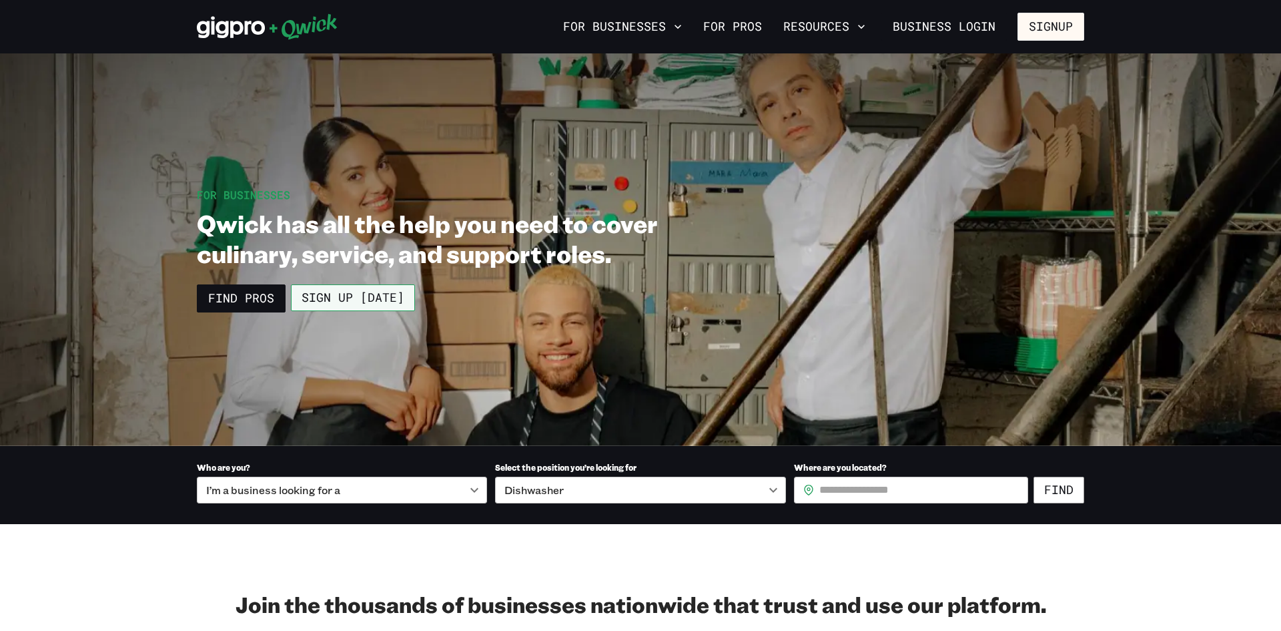
click at [360, 297] on link "Sign up [DATE]" at bounding box center [353, 297] width 124 height 27
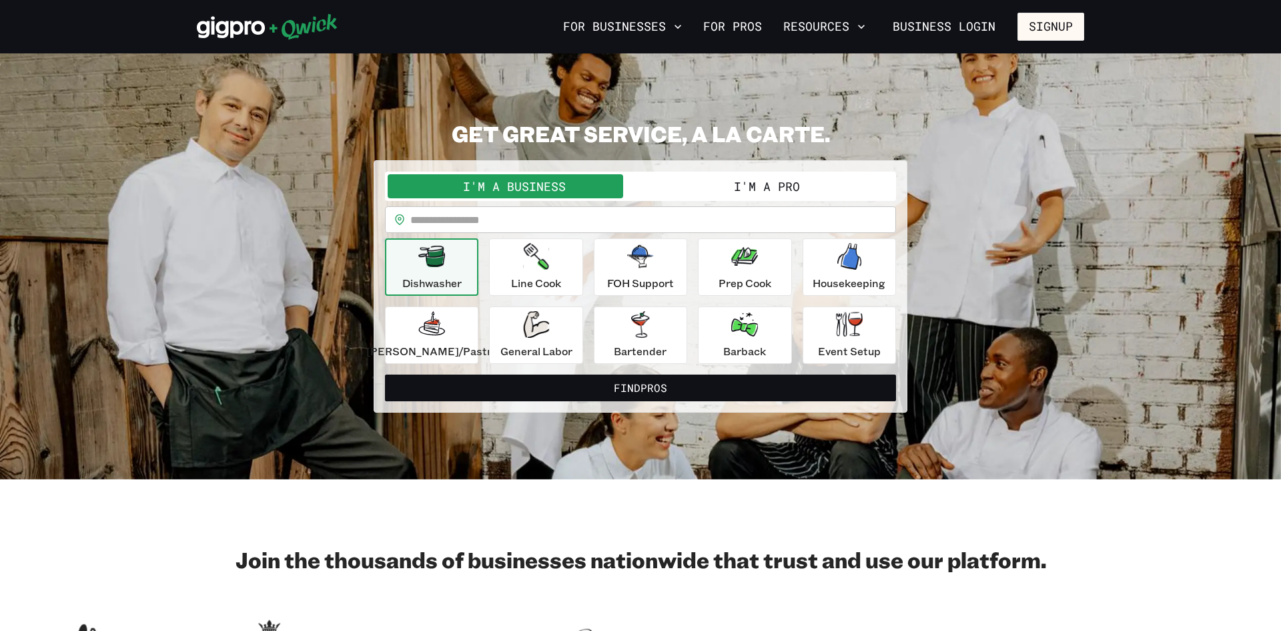
click at [709, 194] on button "I'm a Pro" at bounding box center [767, 186] width 253 height 24
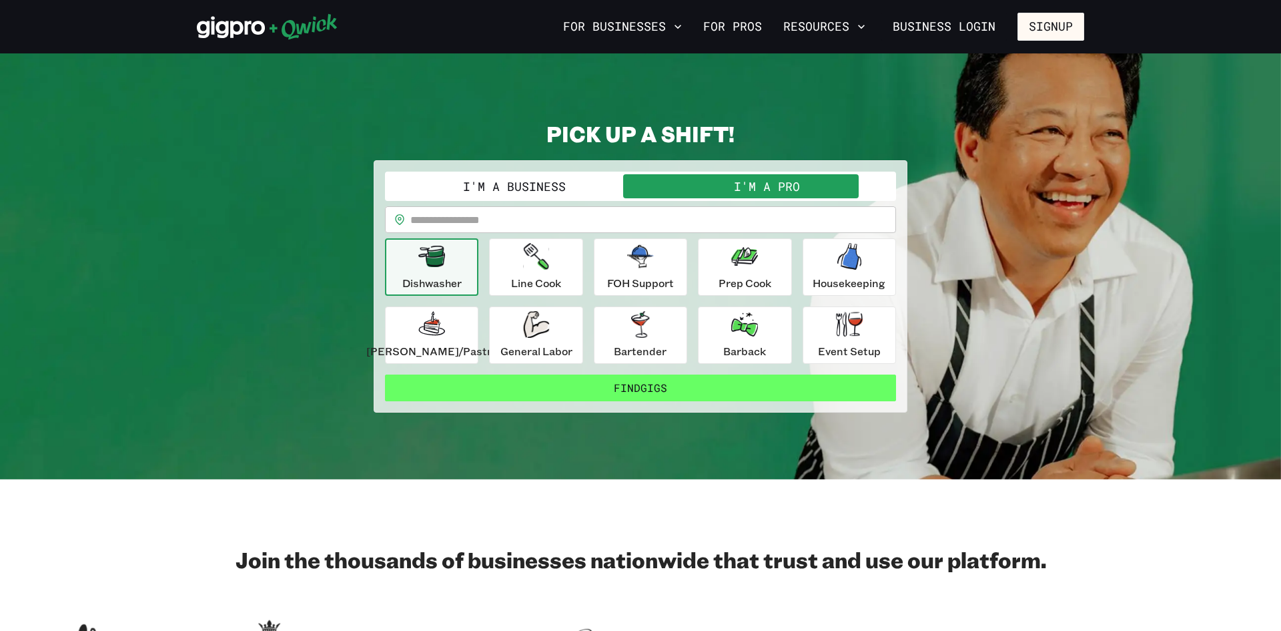
click at [652, 384] on button "Find Gigs" at bounding box center [640, 387] width 511 height 27
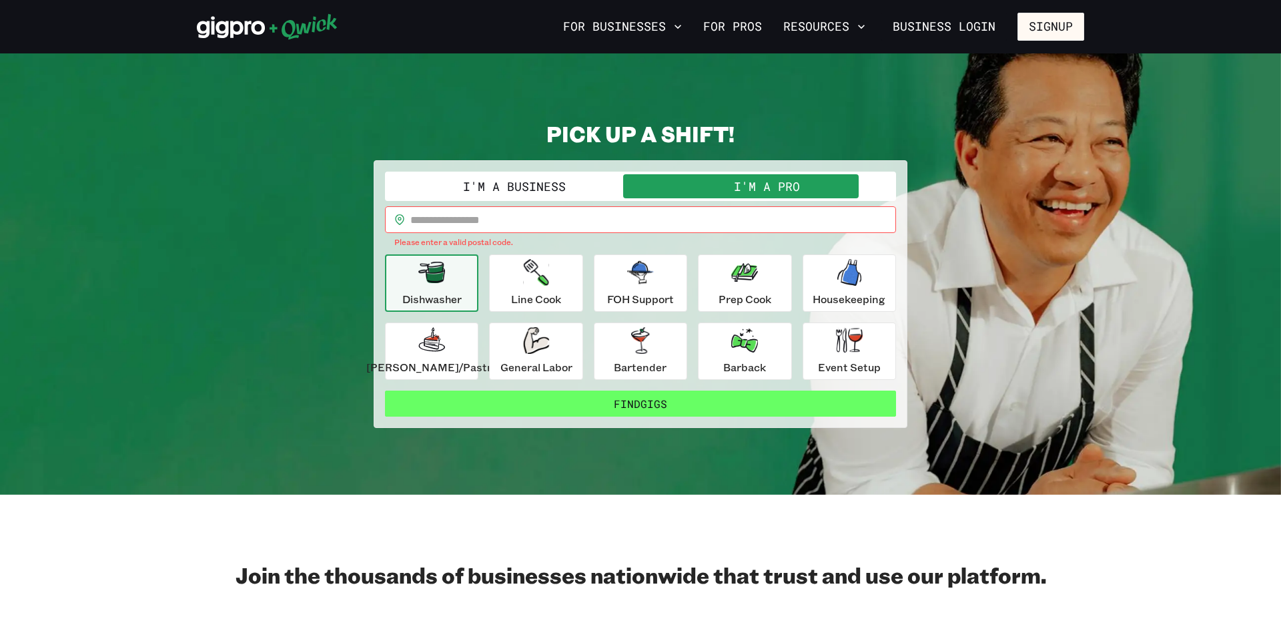
click at [656, 406] on button "Find Gigs" at bounding box center [640, 403] width 511 height 27
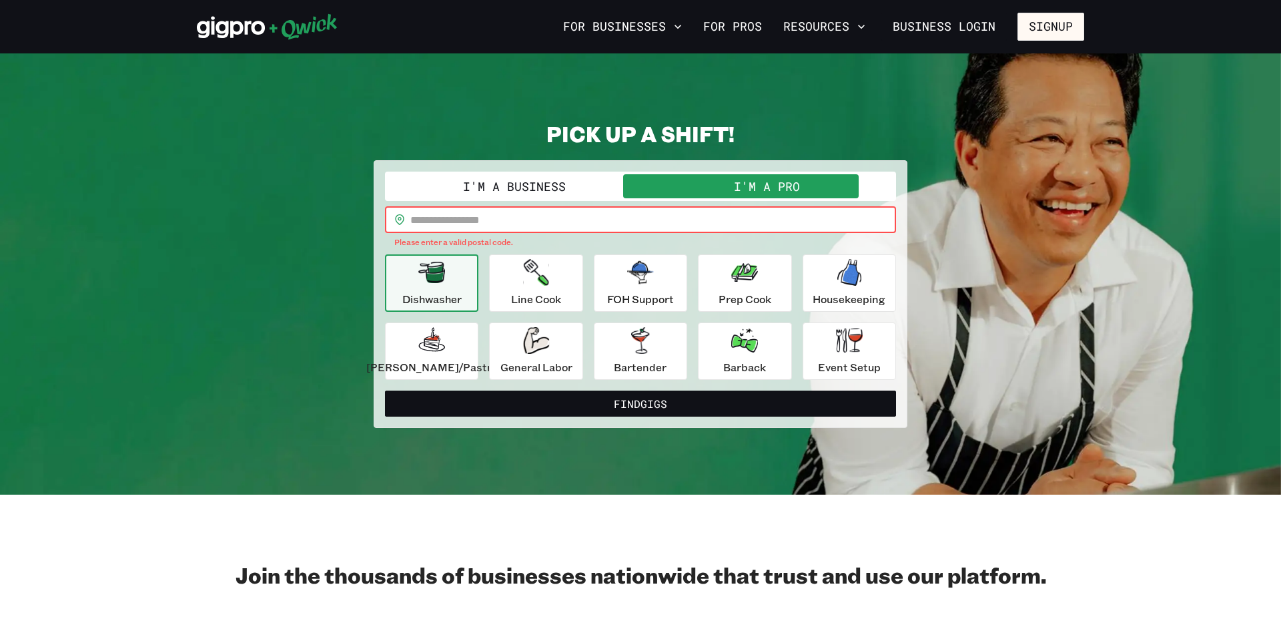
click at [607, 217] on input "text" at bounding box center [653, 219] width 486 height 27
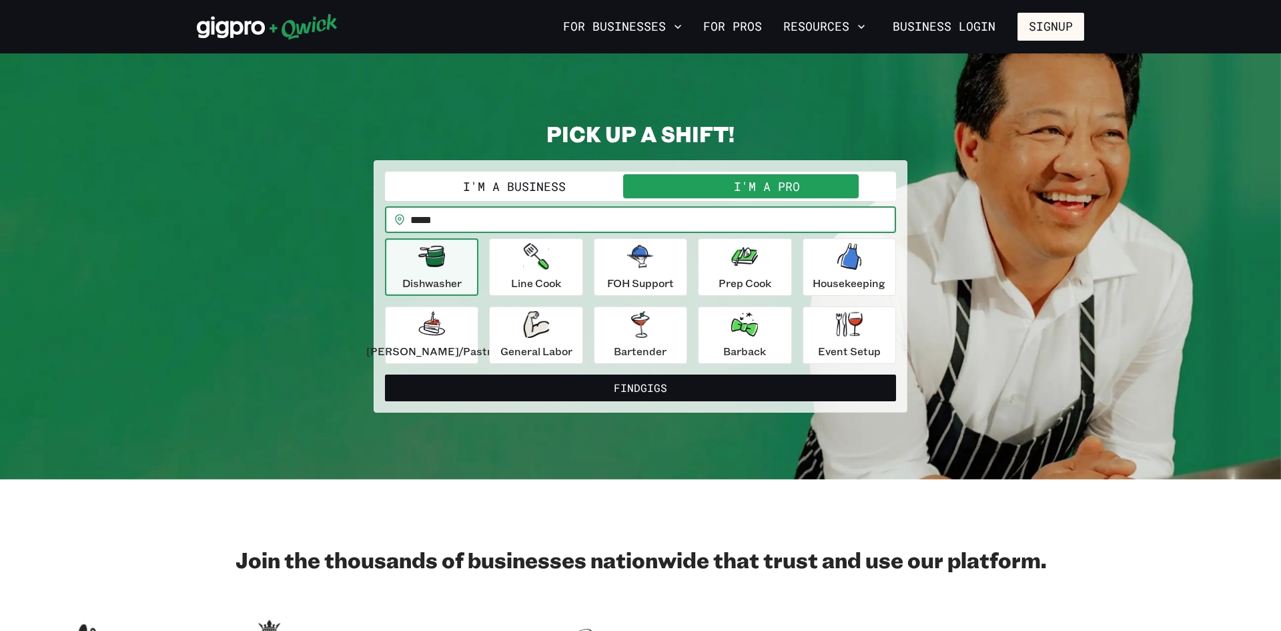
type input "*****"
click at [385, 374] on button "Find Gigs" at bounding box center [640, 387] width 511 height 27
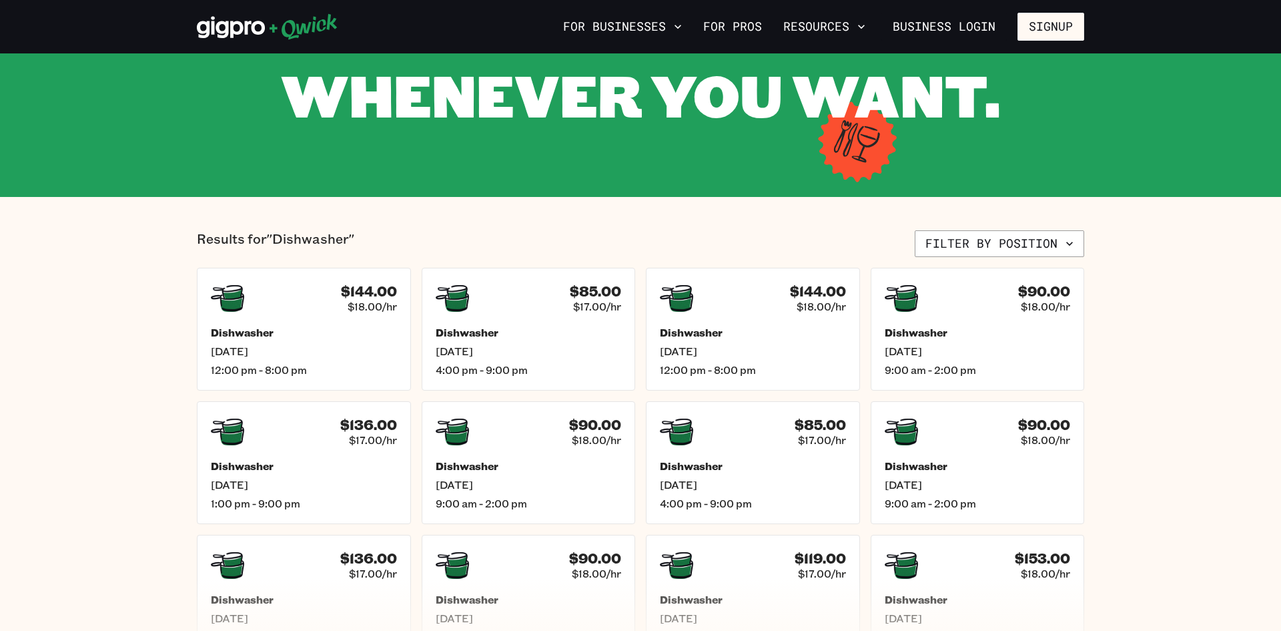
scroll to position [187, 0]
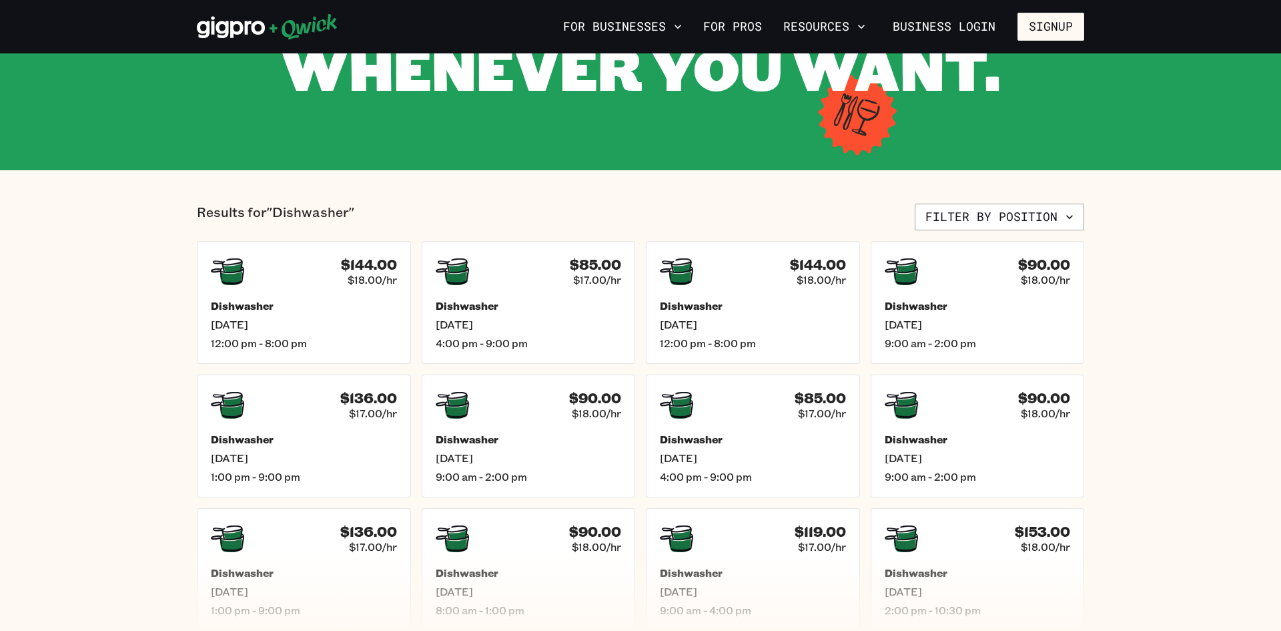
click at [1131, 198] on section "Results for "Dishwasher" Filter by position $144.00 $18.00/hr Dishwasher [DATE]…" at bounding box center [640, 417] width 1281 height 494
click at [773, 293] on div "$144.00 $18.00/hr Dishwasher [DATE] 12:00 pm - 8:00 pm" at bounding box center [753, 301] width 222 height 127
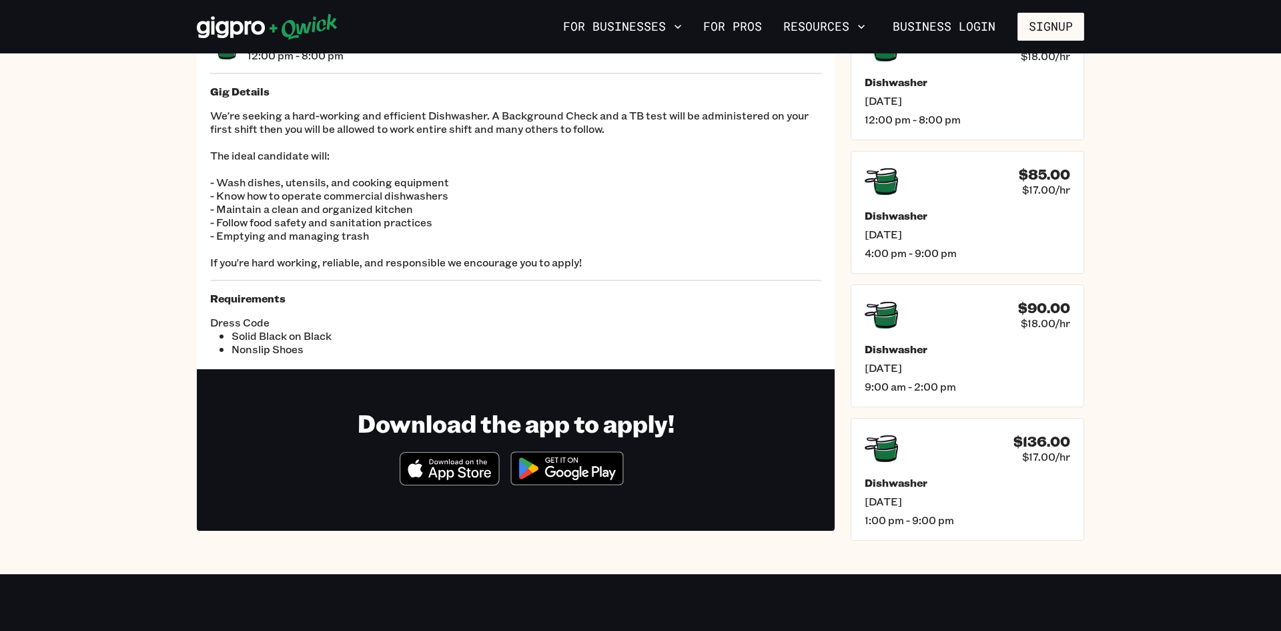
scroll to position [107, 0]
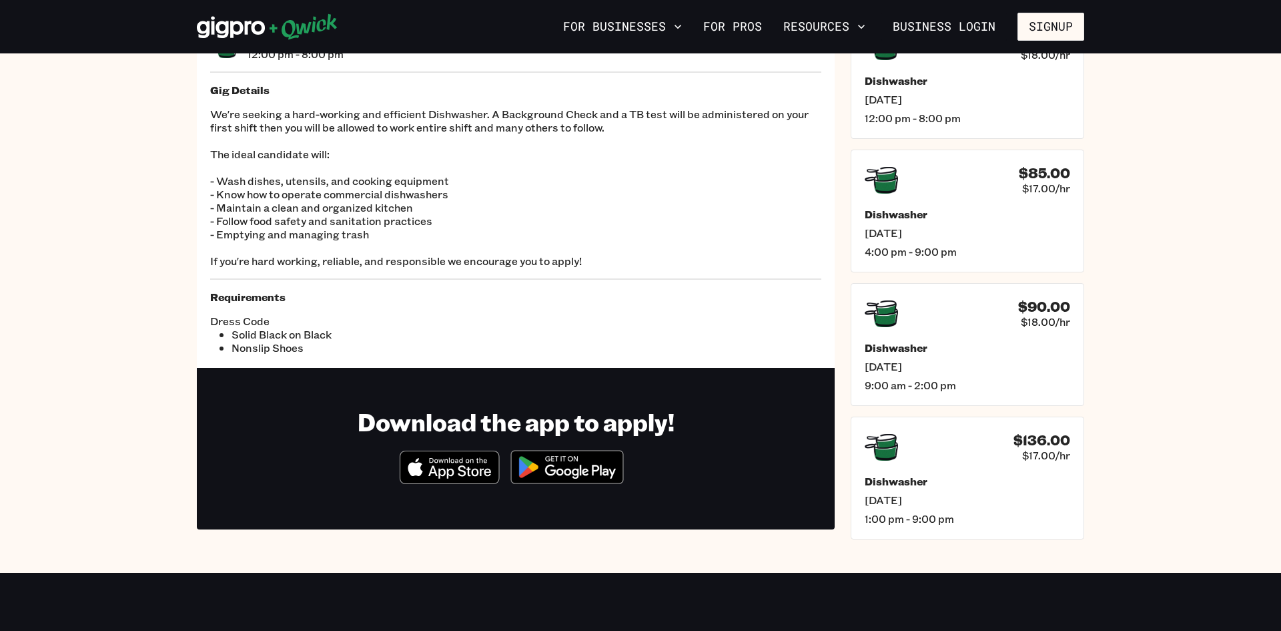
click at [577, 464] on img at bounding box center [567, 467] width 129 height 50
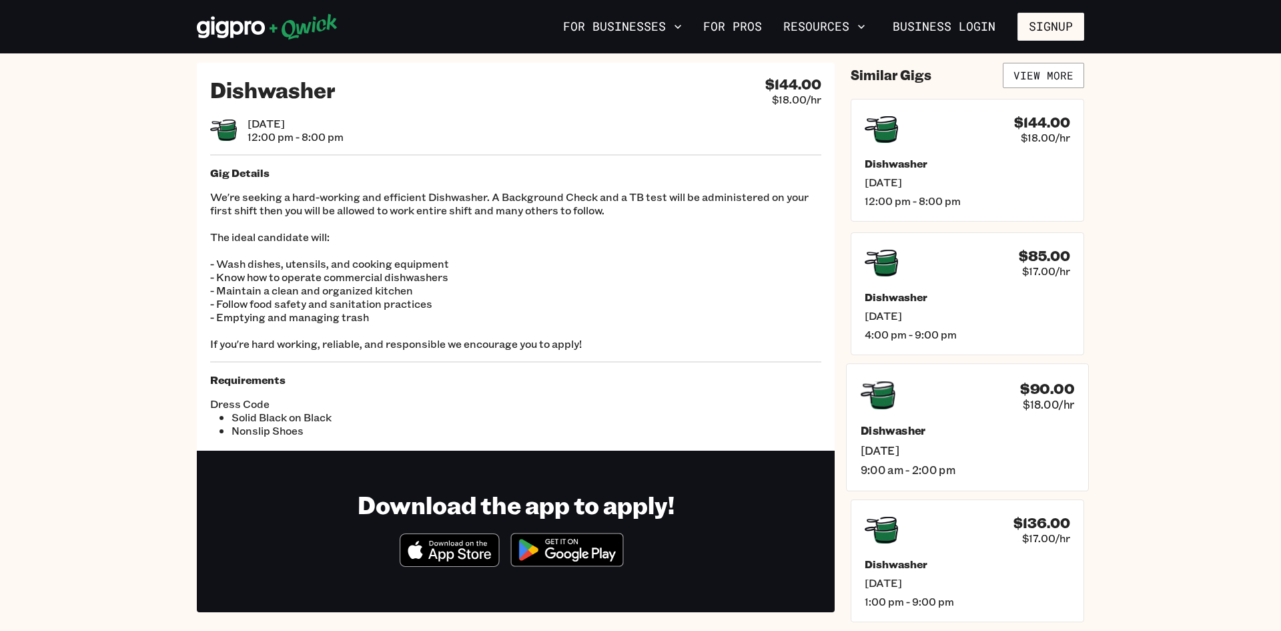
scroll to position [27, 0]
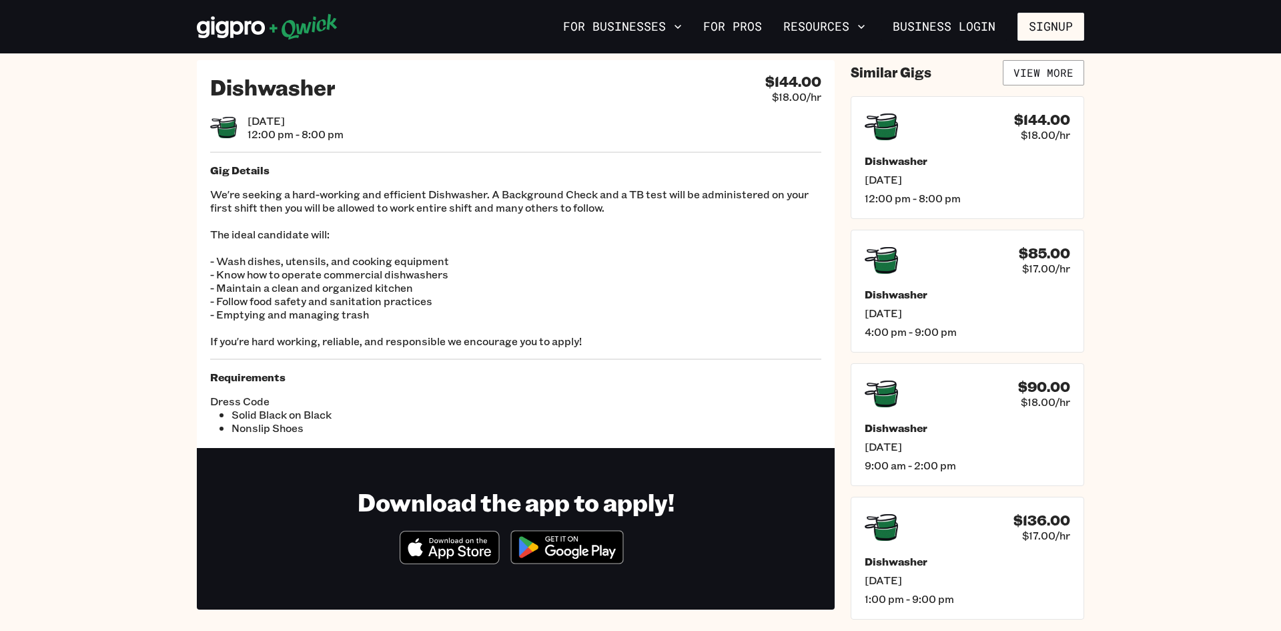
click at [581, 107] on div "Dishwasher $144.00 $18.00/hr [DATE] 12:00 pm - 8:00 pm Gig Details We're seekin…" at bounding box center [516, 254] width 638 height 388
